Goal: Use online tool/utility: Utilize a website feature to perform a specific function

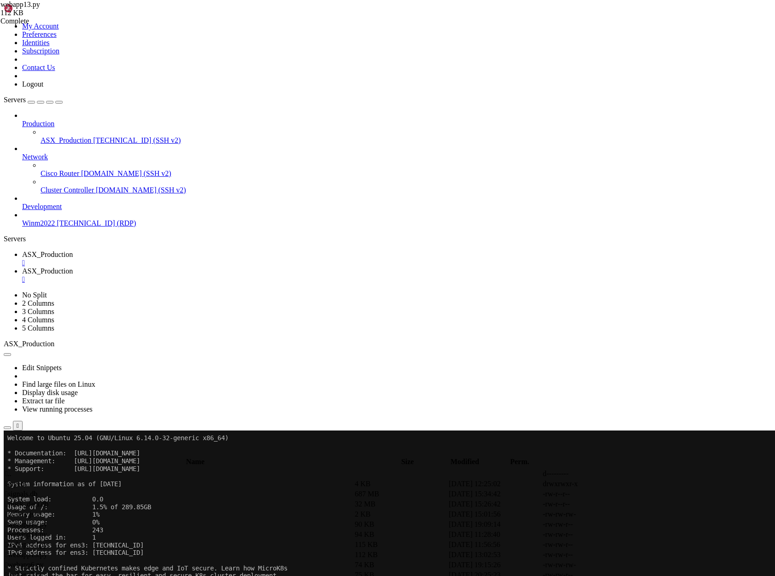
scroll to position [23, 0]
click at [73, 250] on span "ASX_Production" at bounding box center [47, 254] width 51 height 8
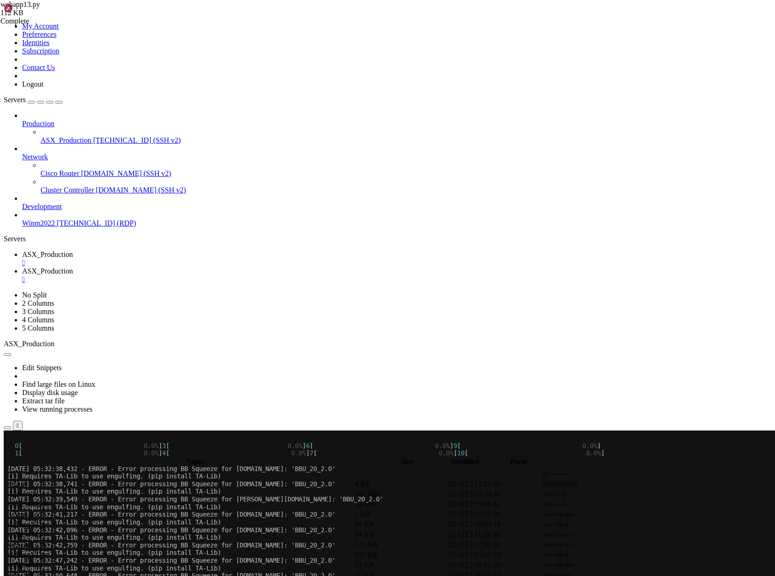
scroll to position [0, 0]
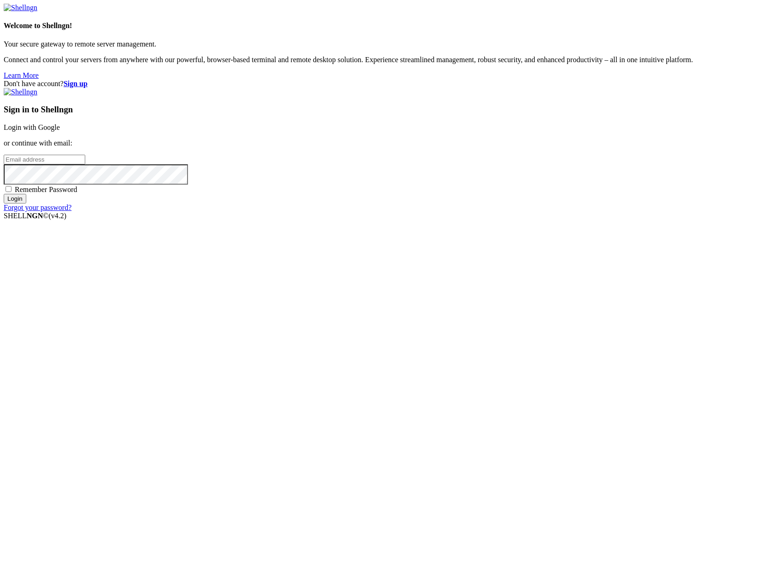
click at [85, 164] on input "email" at bounding box center [45, 160] width 82 height 10
type input "[PERSON_NAME][EMAIL_ADDRESS][DOMAIN_NAME]"
click at [26, 204] on input "Login" at bounding box center [15, 199] width 23 height 10
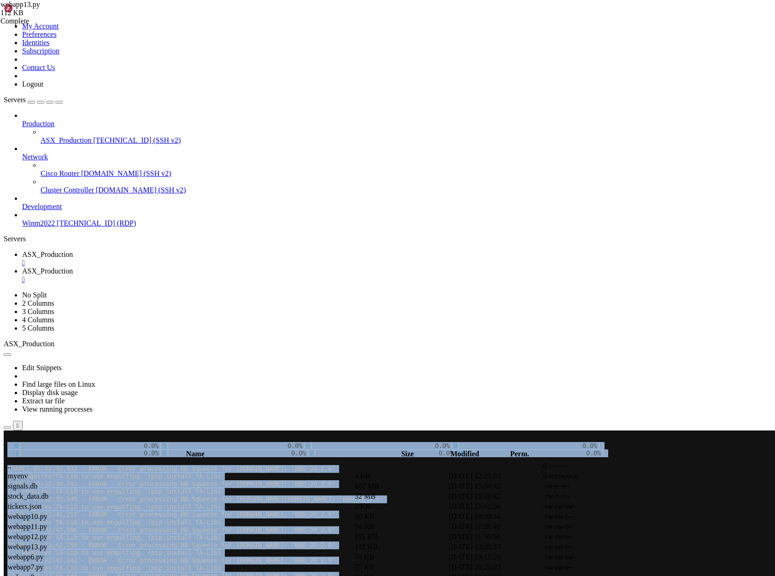
drag, startPoint x: 6, startPoint y: 469, endPoint x: 349, endPoint y: 650, distance: 388.1
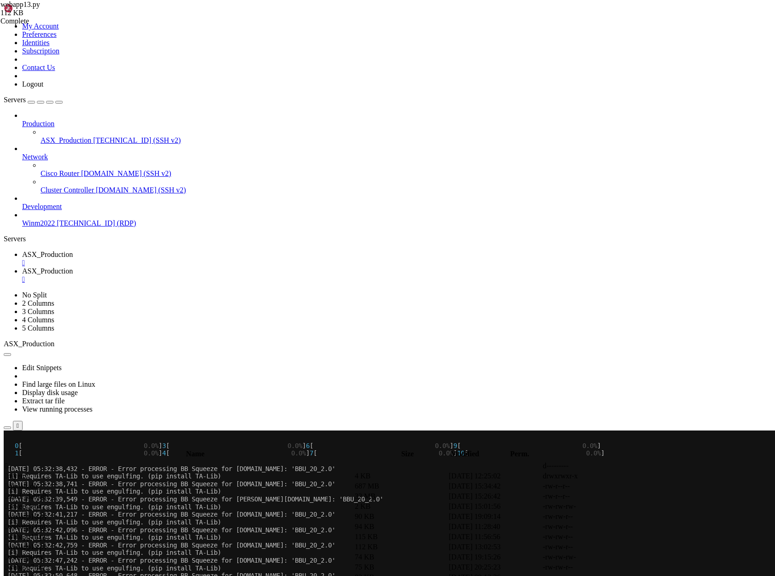
scroll to position [31, 0]
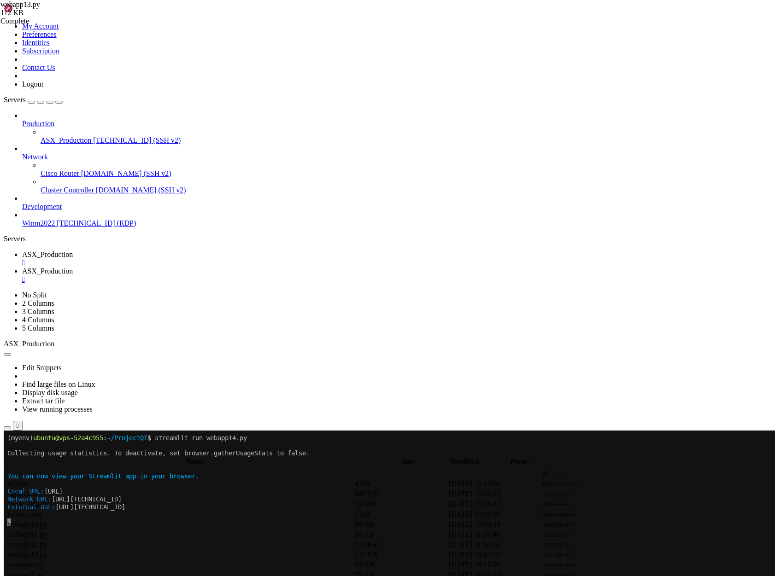
click at [73, 267] on span "ASX_Production" at bounding box center [47, 271] width 51 height 8
click at [268, 275] on div "" at bounding box center [396, 279] width 749 height 8
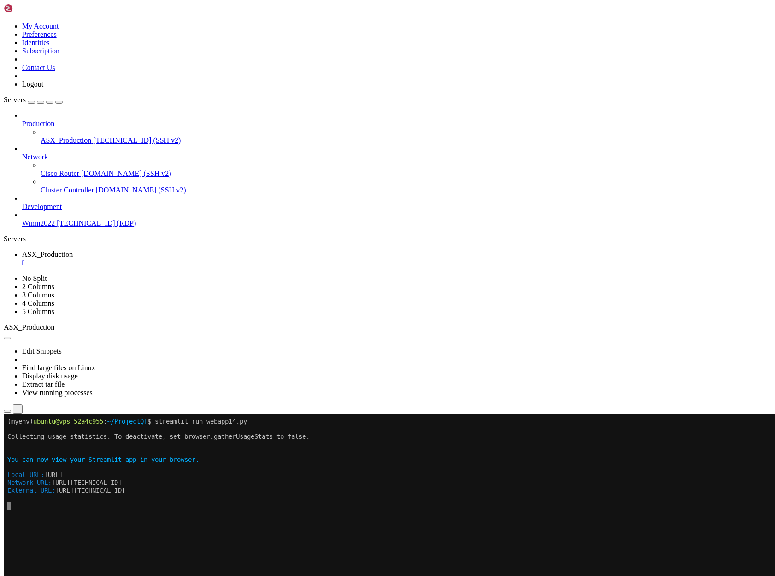
click at [77, 136] on span "ASX_Production" at bounding box center [66, 140] width 51 height 8
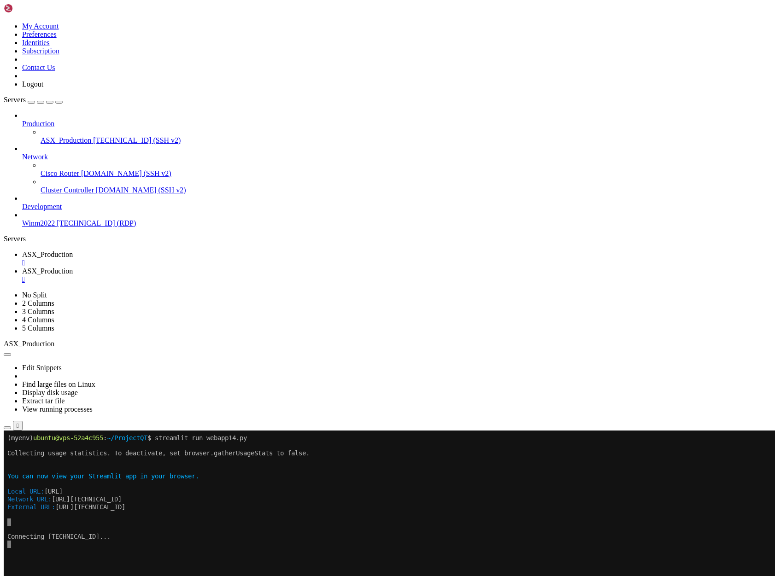
scroll to position [0, 0]
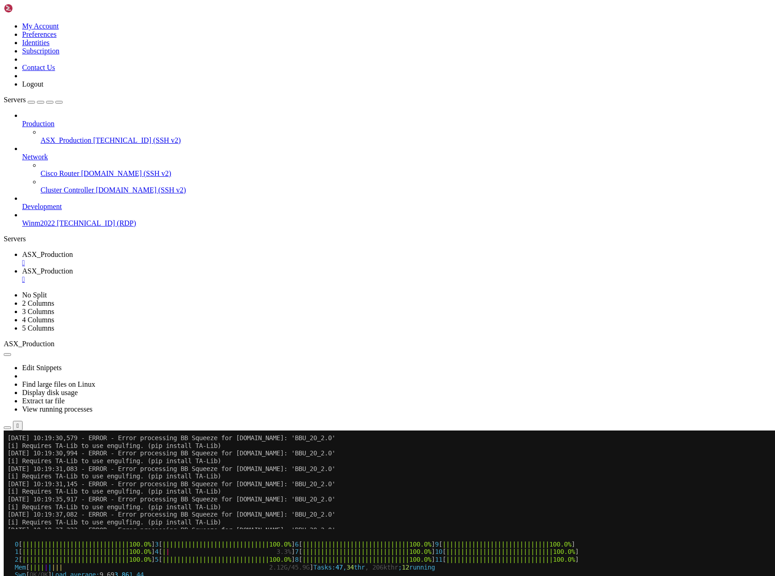
click at [73, 250] on span "ASX_Production" at bounding box center [47, 254] width 51 height 8
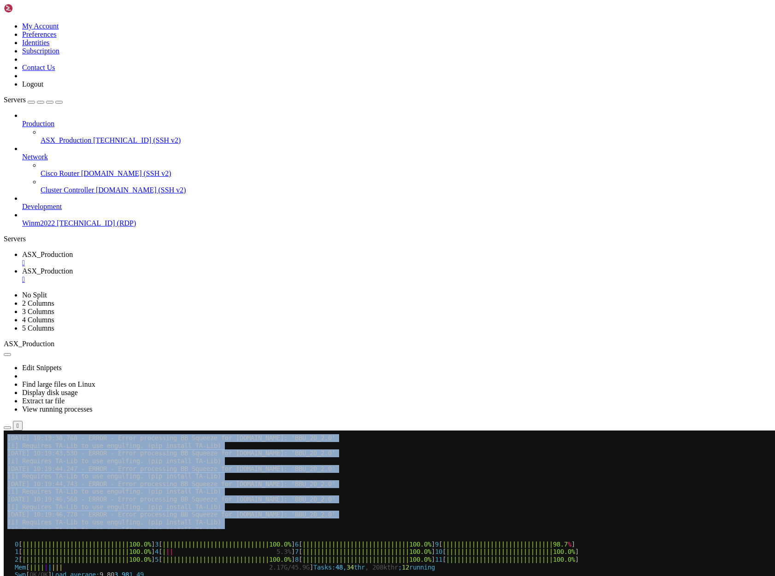
drag, startPoint x: 360, startPoint y: 930, endPoint x: 5, endPoint y: 446, distance: 600.6
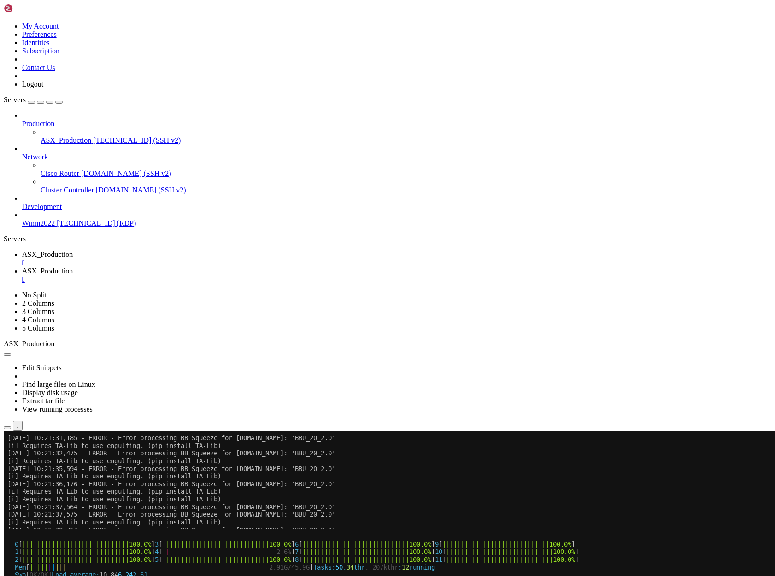
click at [73, 267] on span "ASX_Production" at bounding box center [47, 271] width 51 height 8
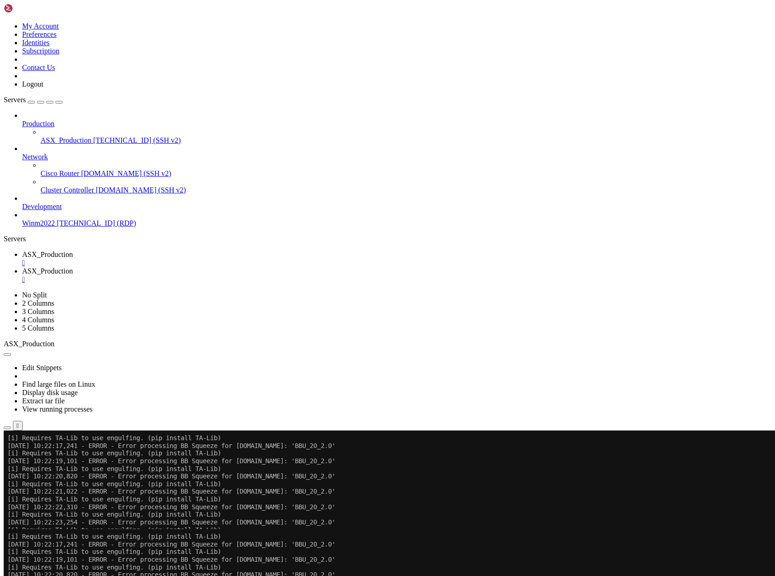
click at [73, 250] on span "ASX_Production" at bounding box center [47, 254] width 51 height 8
drag, startPoint x: 159, startPoint y: 919, endPoint x: 230, endPoint y: 916, distance: 71.0
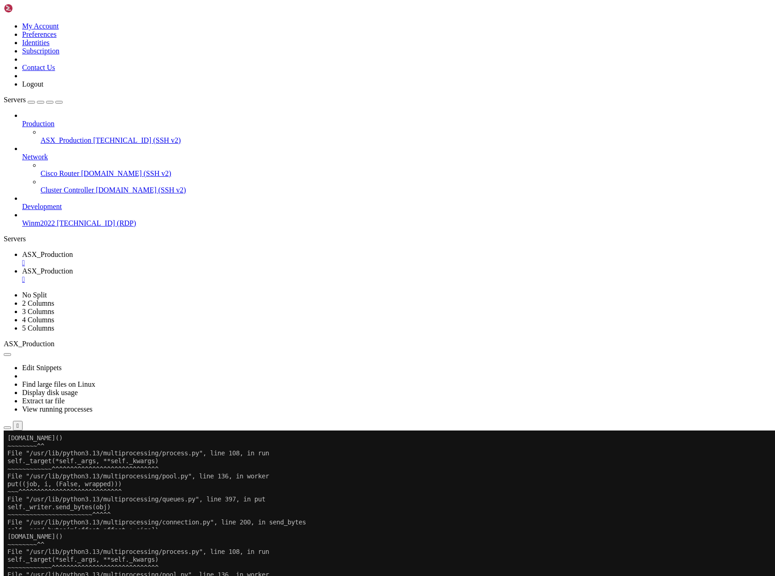
scroll to position [9, 2]
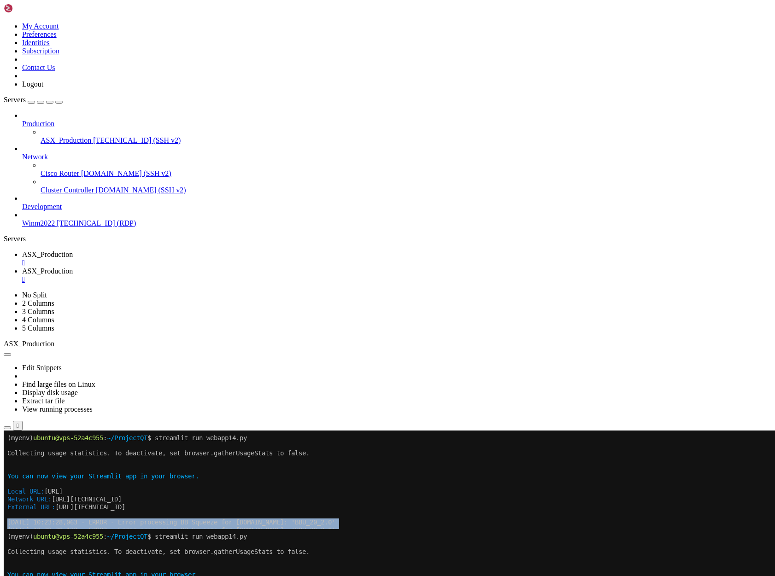
drag, startPoint x: 9, startPoint y: 523, endPoint x: 347, endPoint y: 631, distance: 355.5
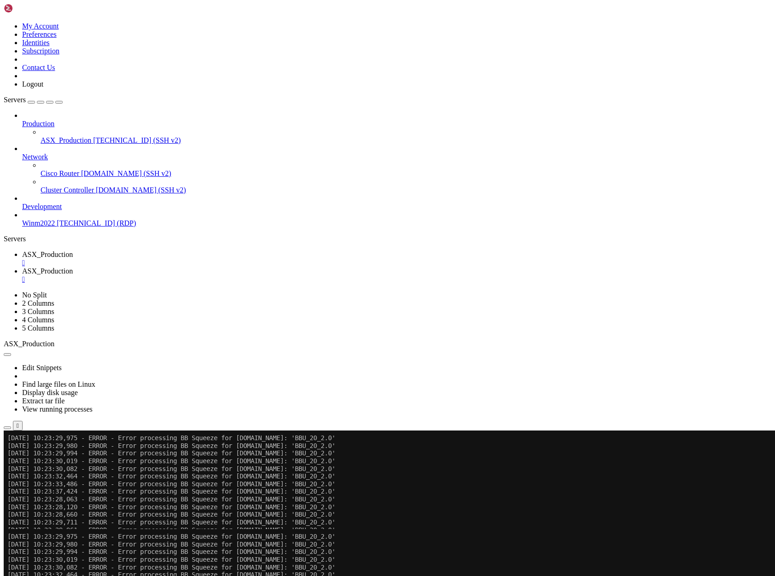
click at [73, 267] on span "ASX_Production" at bounding box center [47, 271] width 51 height 8
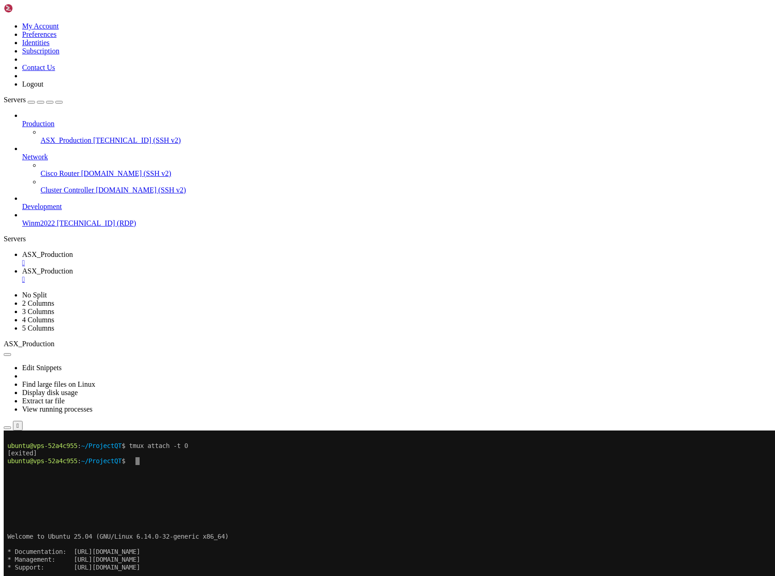
scroll to position [8, 0]
click at [73, 250] on span "ASX_Production" at bounding box center [47, 254] width 51 height 8
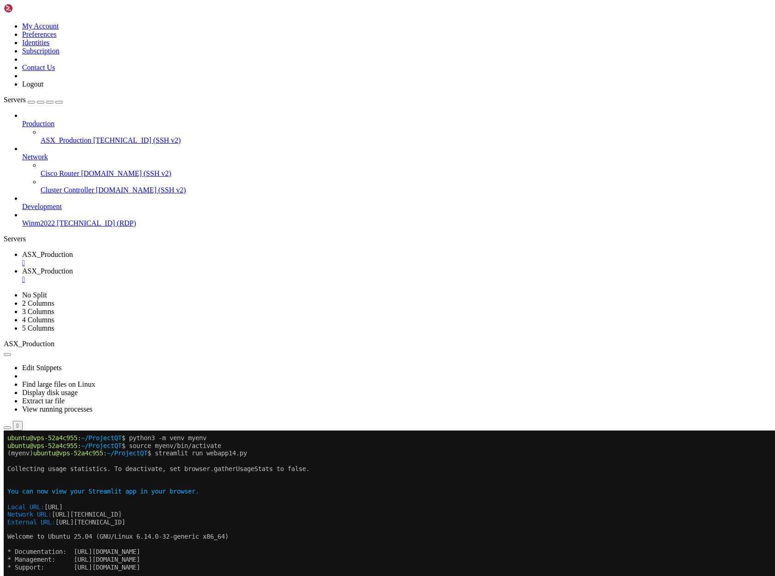
click at [211, 267] on link "ASX_Production " at bounding box center [396, 275] width 749 height 17
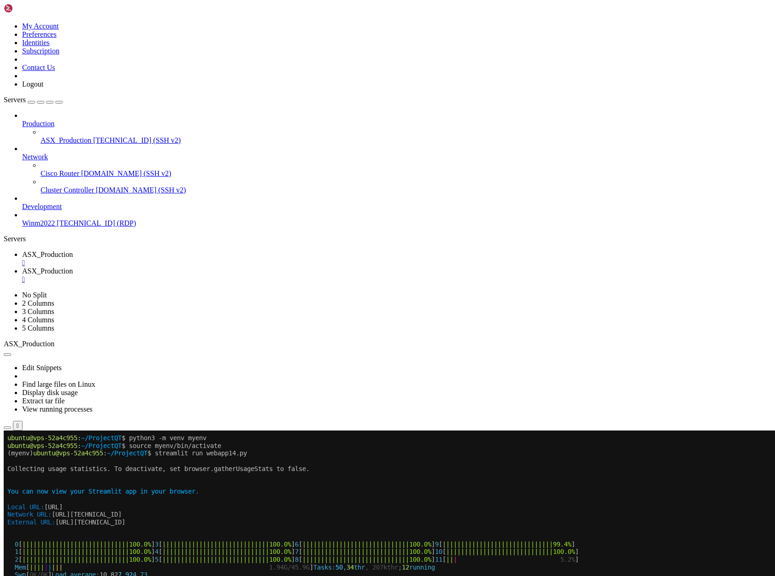
click at [73, 250] on span "ASX_Production" at bounding box center [47, 254] width 51 height 8
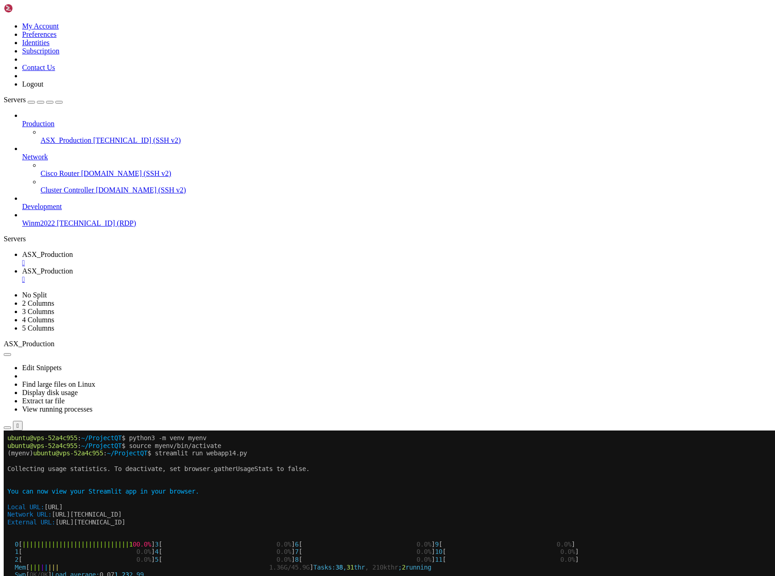
click at [73, 267] on span "ASX_Production" at bounding box center [47, 271] width 51 height 8
click at [168, 250] on link "ASX_Production " at bounding box center [396, 258] width 749 height 17
